Goal: Download file/media

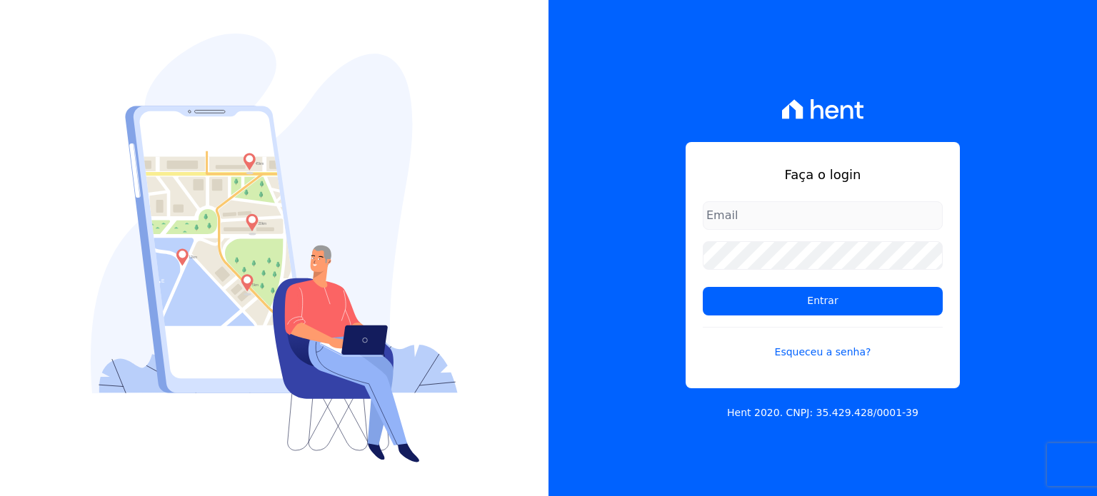
type input "paula.silva@senziani.com"
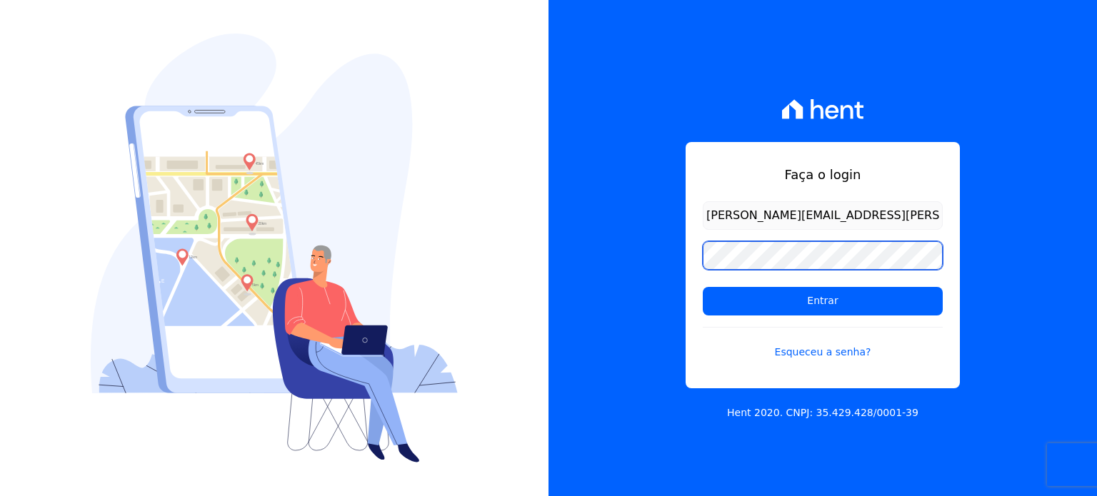
click at [651, 255] on div "Faça o login paula.silva@senziani.com Entrar Esqueceu a senha? Hent 2020. CNPJ:…" at bounding box center [822, 248] width 548 height 496
click at [703, 287] on input "Entrar" at bounding box center [823, 301] width 240 height 29
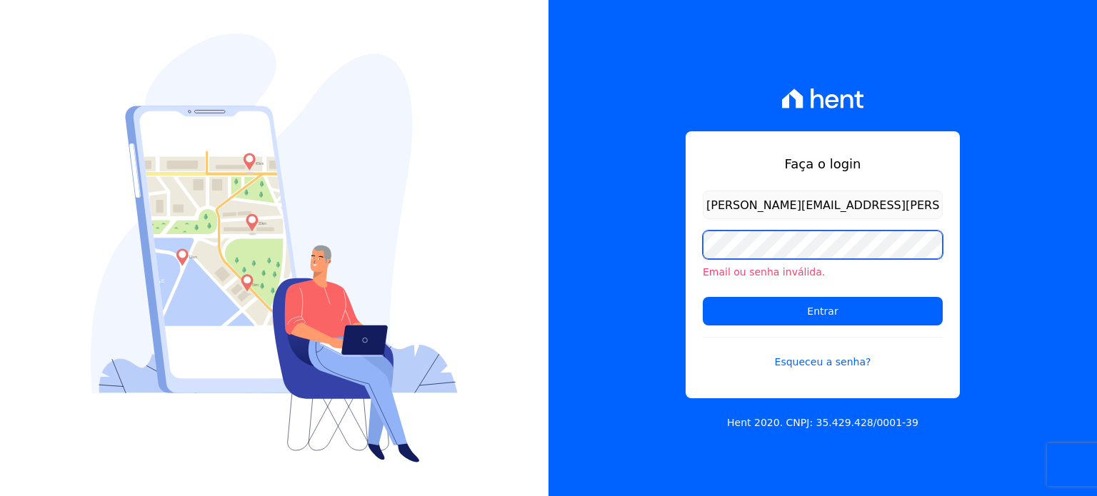
click at [617, 241] on div "Faça o login [PERSON_NAME][EMAIL_ADDRESS][PERSON_NAME][DOMAIN_NAME] Email ou se…" at bounding box center [822, 248] width 548 height 496
click at [703, 297] on input "Entrar" at bounding box center [823, 311] width 240 height 29
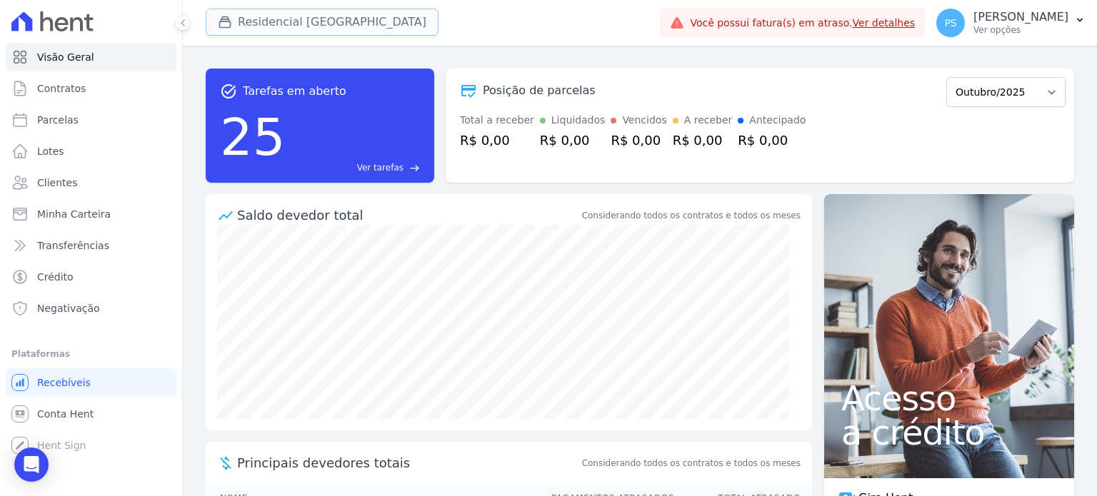
click at [274, 14] on button "Residencial Villa Sardenha" at bounding box center [322, 22] width 233 height 27
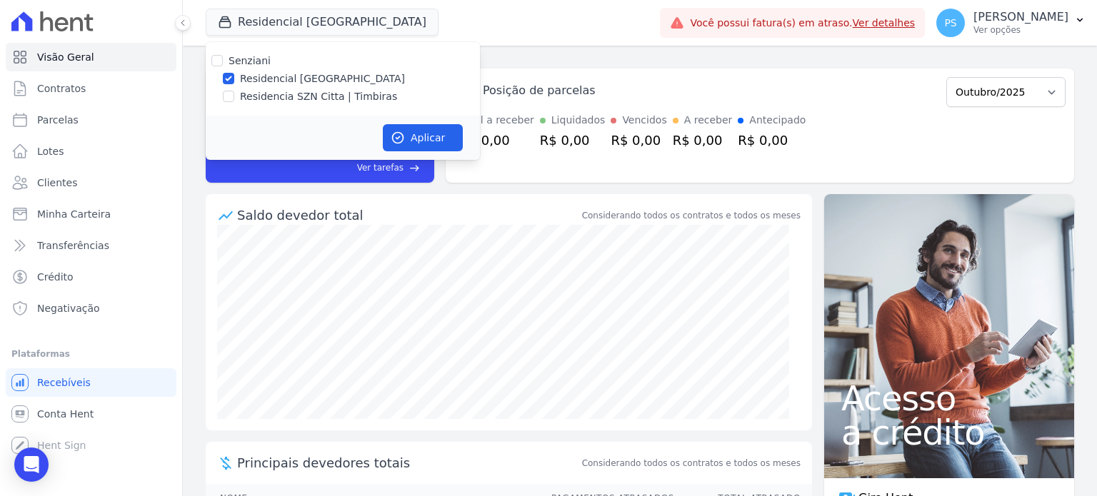
drag, startPoint x: 247, startPoint y: 111, endPoint x: 251, endPoint y: 99, distance: 12.9
click at [247, 106] on div "Senziani Residencial Villa Sardenha Residencia SZN Citta | Timbiras" at bounding box center [343, 79] width 274 height 74
click at [251, 99] on label "Residencia SZN Citta | Timbiras" at bounding box center [318, 96] width 157 height 15
click at [234, 99] on input "Residencia SZN Citta | Timbiras" at bounding box center [228, 96] width 11 height 11
checkbox input "true"
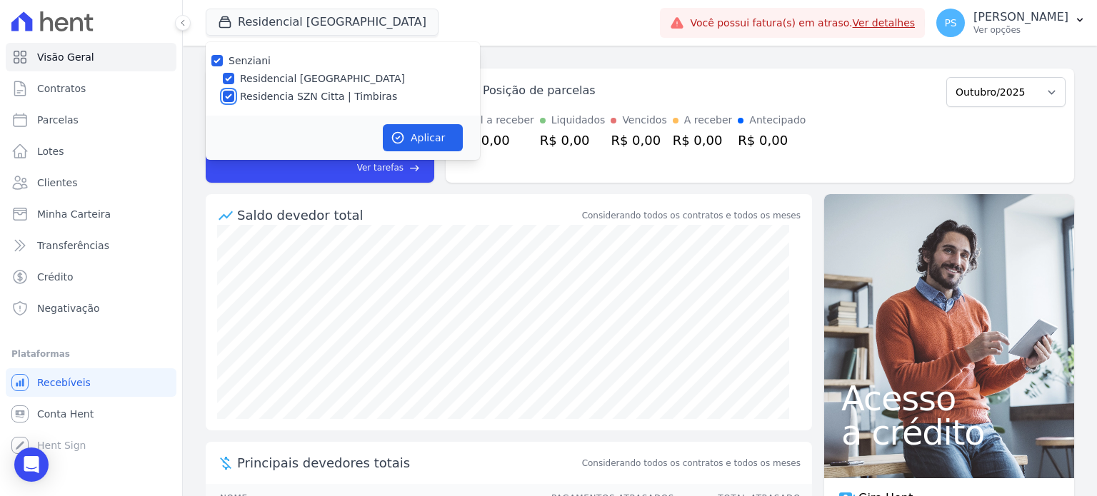
checkbox input "true"
click at [273, 79] on label "Residencial Villa Sardenha" at bounding box center [322, 78] width 165 height 15
click at [234, 79] on input "Residencial Villa Sardenha" at bounding box center [228, 78] width 11 height 11
checkbox input "false"
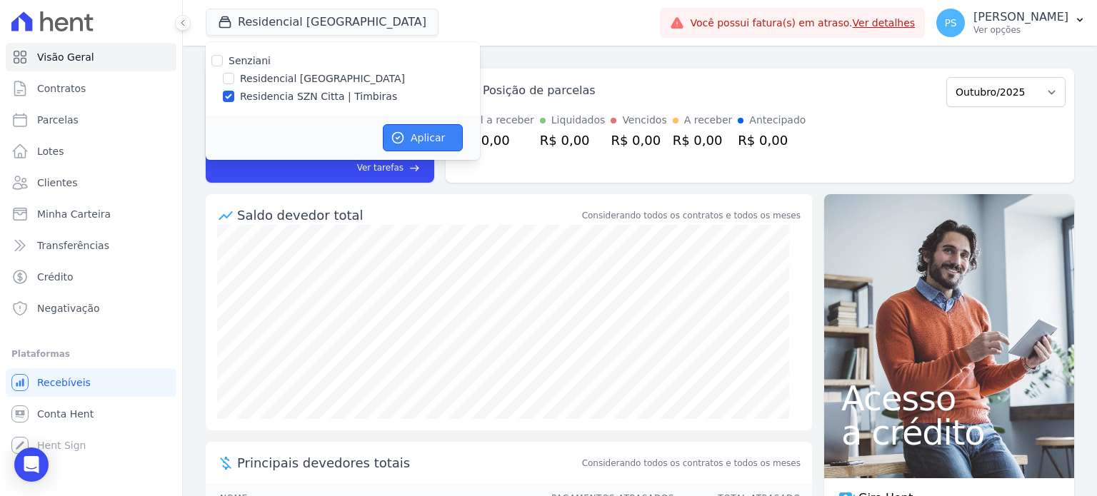
click at [426, 137] on button "Aplicar" at bounding box center [423, 137] width 80 height 27
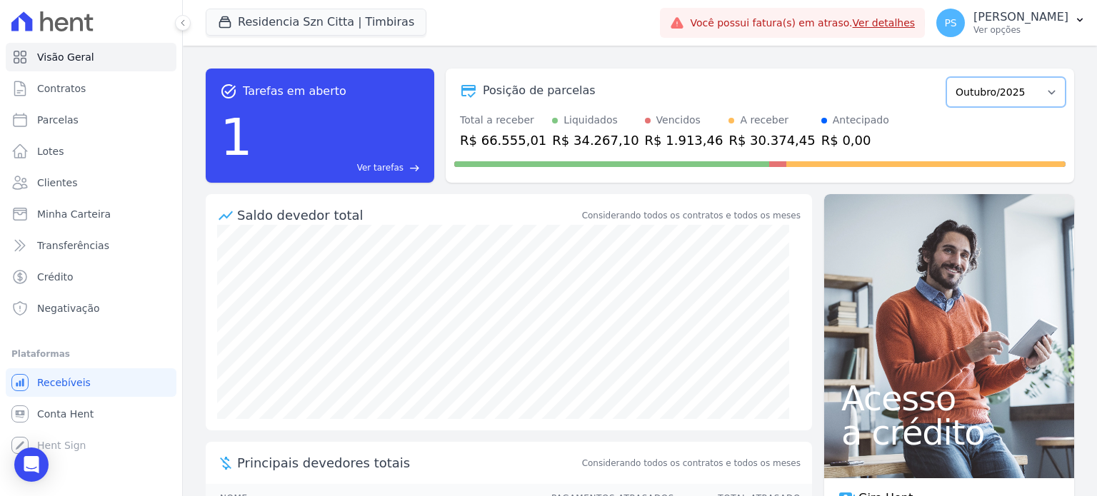
click at [1034, 94] on select "Junho/2025 Julho/2025 Agosto/2025 Setembro/2025 Outubro/2025 Novembro/2025 Deze…" at bounding box center [1005, 92] width 119 height 30
click at [946, 77] on select "Junho/2025 Julho/2025 Agosto/2025 Setembro/2025 Outubro/2025 Novembro/2025 Deze…" at bounding box center [1005, 92] width 119 height 30
click at [1056, 20] on p "Paula Silva" at bounding box center [1020, 17] width 95 height 14
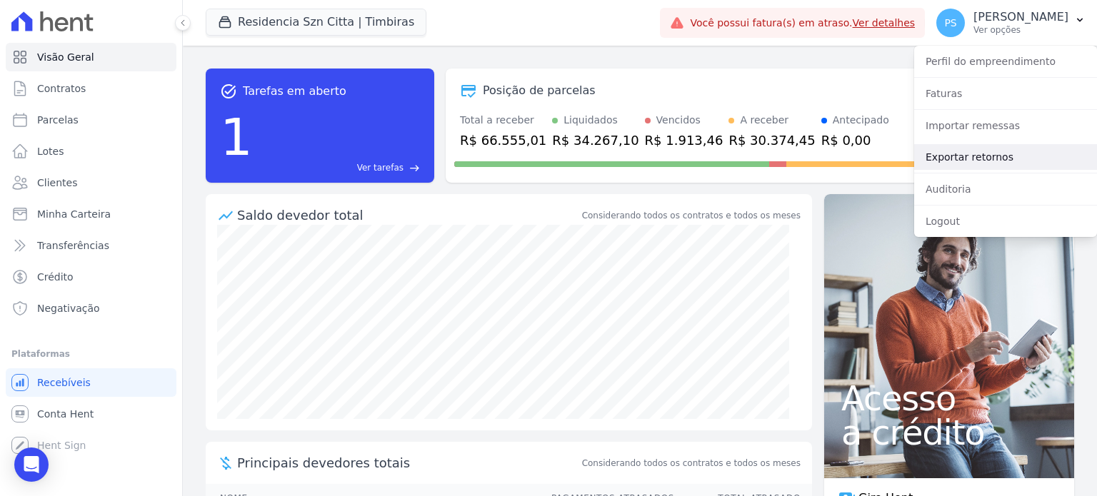
click at [972, 158] on link "Exportar retornos" at bounding box center [1005, 157] width 183 height 26
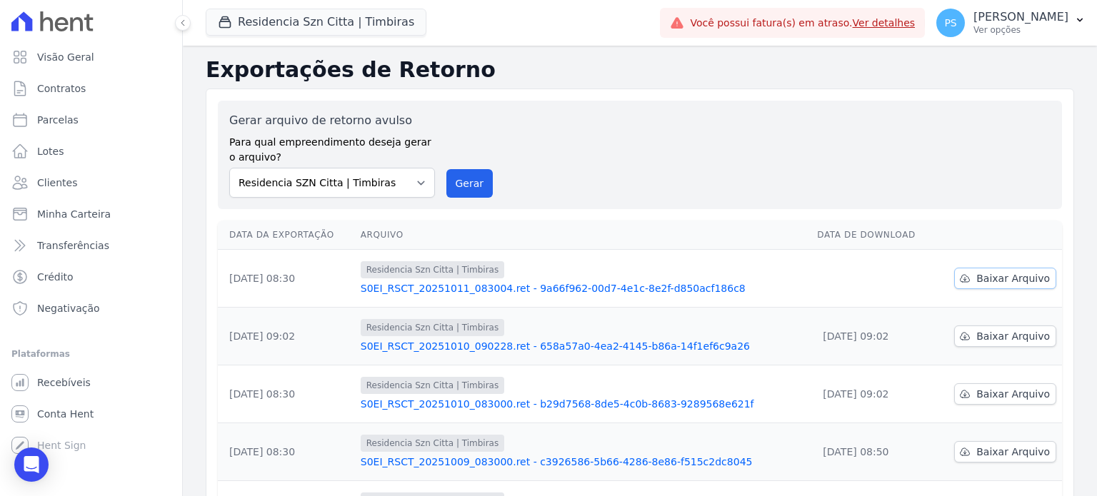
click at [995, 276] on span "Baixar Arquivo" at bounding box center [1013, 278] width 74 height 14
